Goal: Navigation & Orientation: Find specific page/section

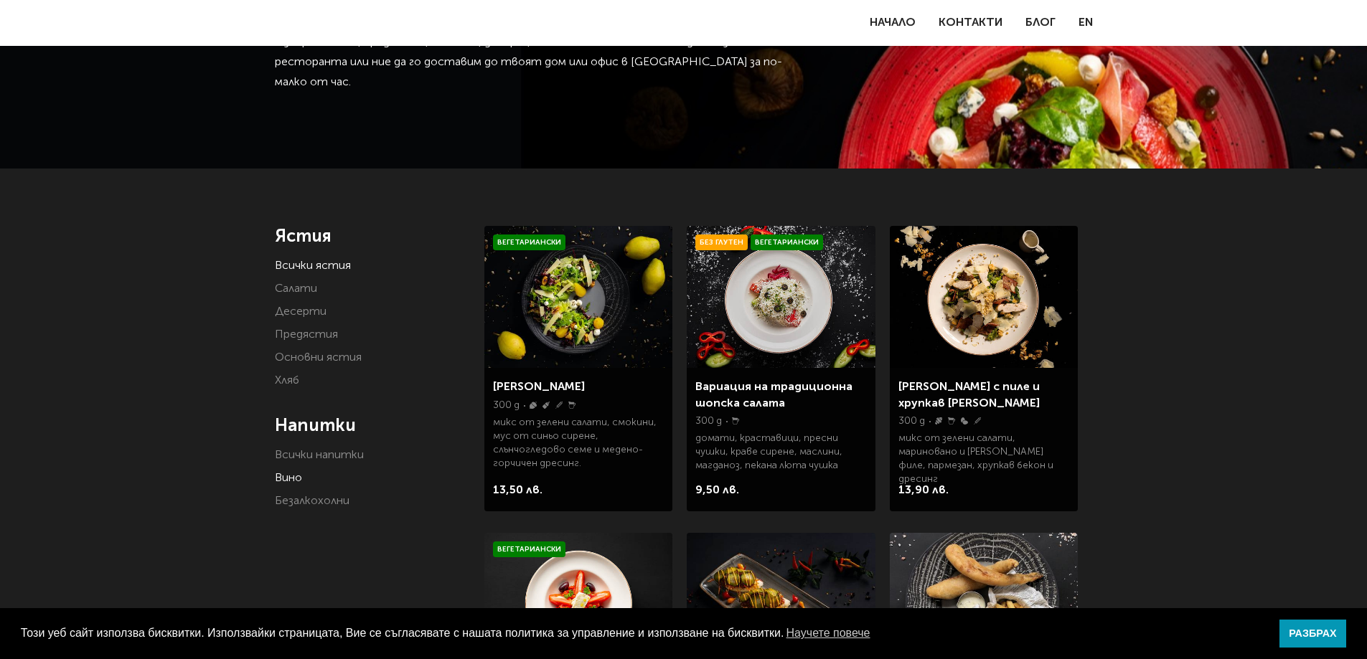
scroll to position [143, 0]
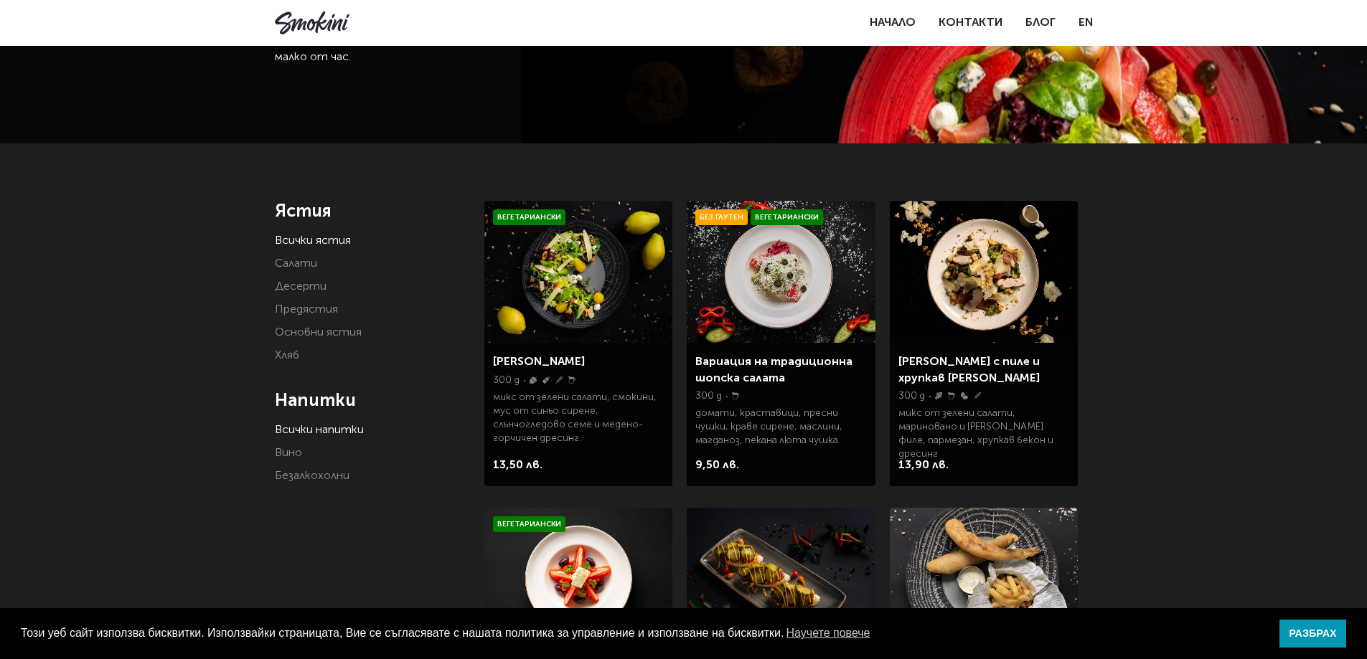
click at [314, 430] on link "Всички напитки" at bounding box center [319, 430] width 89 height 11
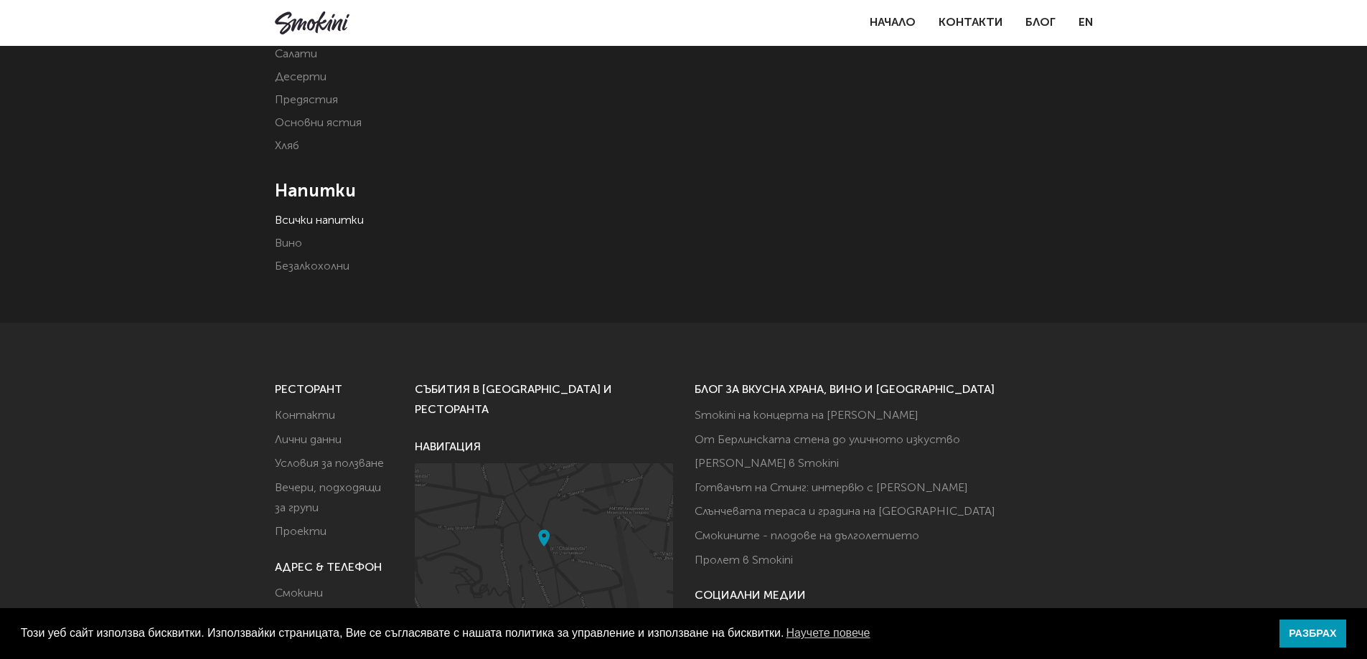
scroll to position [359, 0]
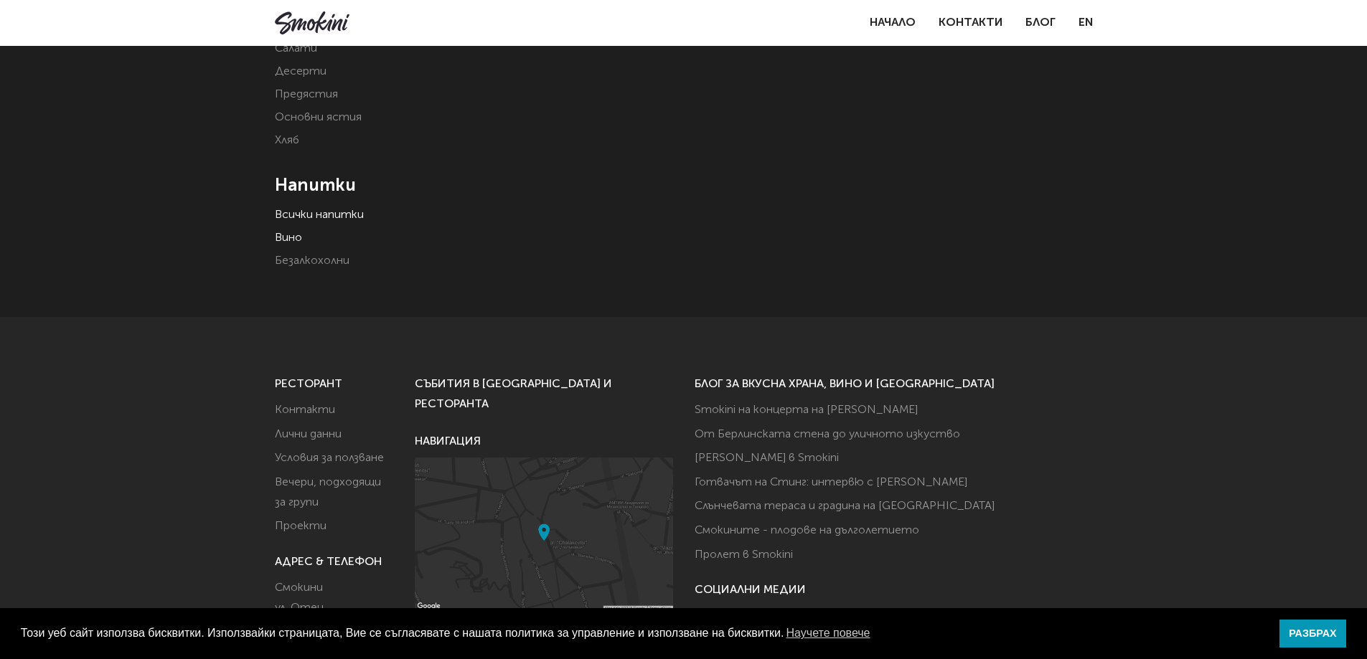
click at [288, 235] on link "Вино" at bounding box center [288, 237] width 27 height 11
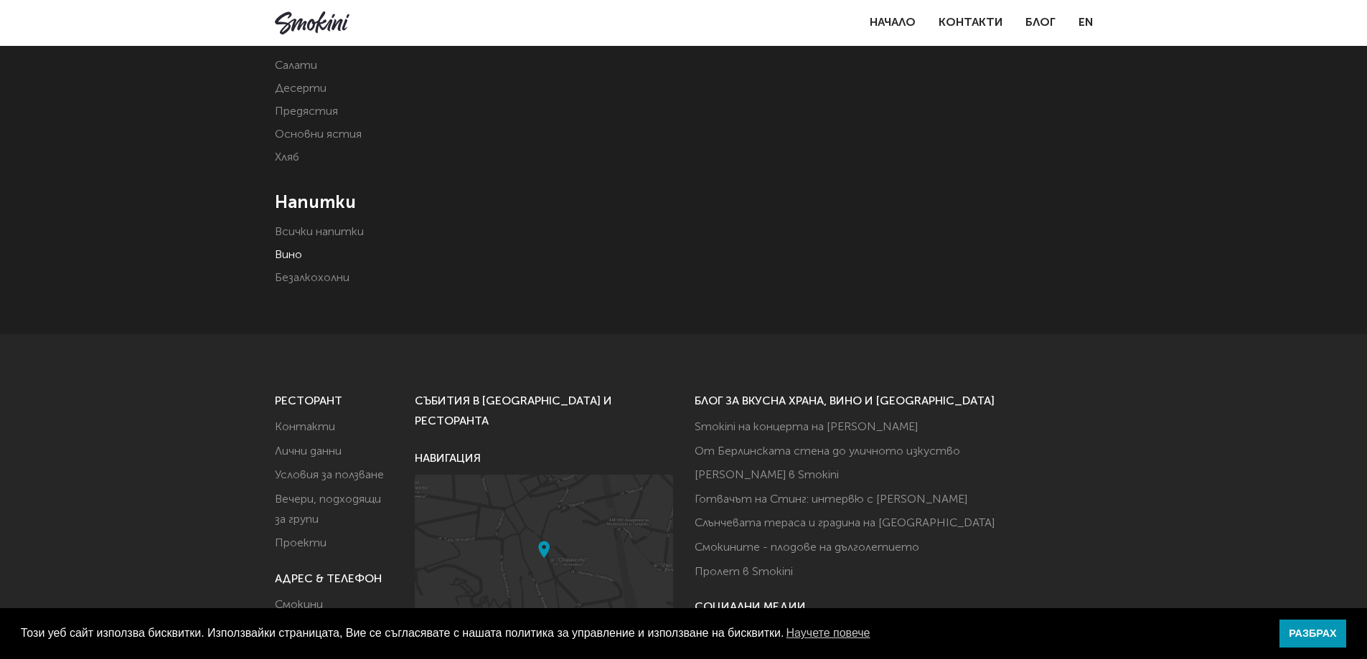
scroll to position [359, 0]
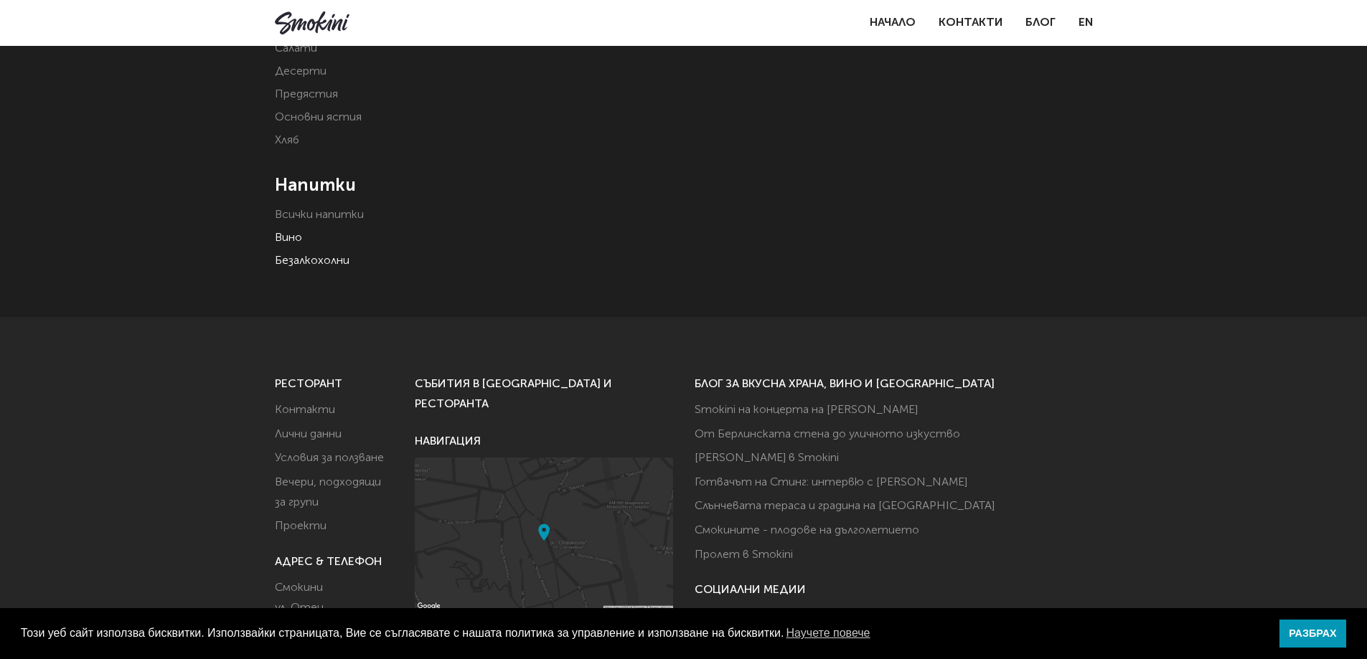
click at [293, 261] on link "Безалкохолни" at bounding box center [312, 260] width 75 height 11
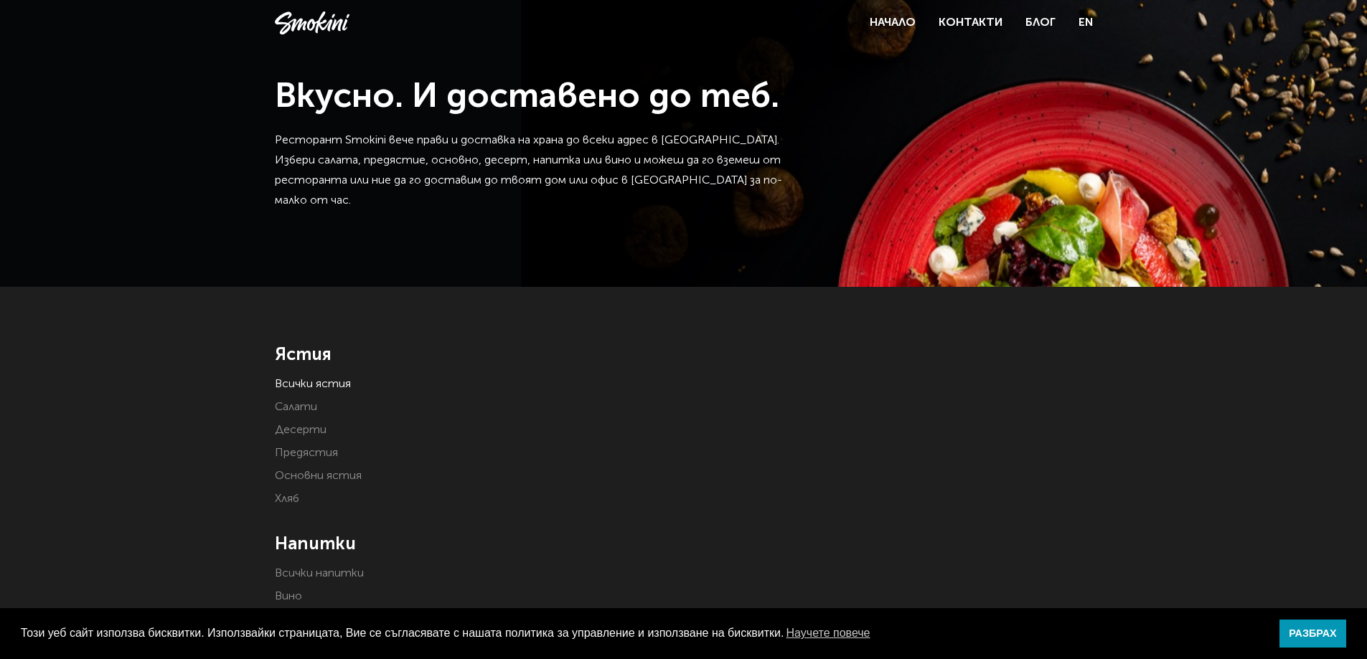
click at [316, 381] on link "Всички ястия" at bounding box center [313, 384] width 76 height 11
